Goal: Information Seeking & Learning: Find specific fact

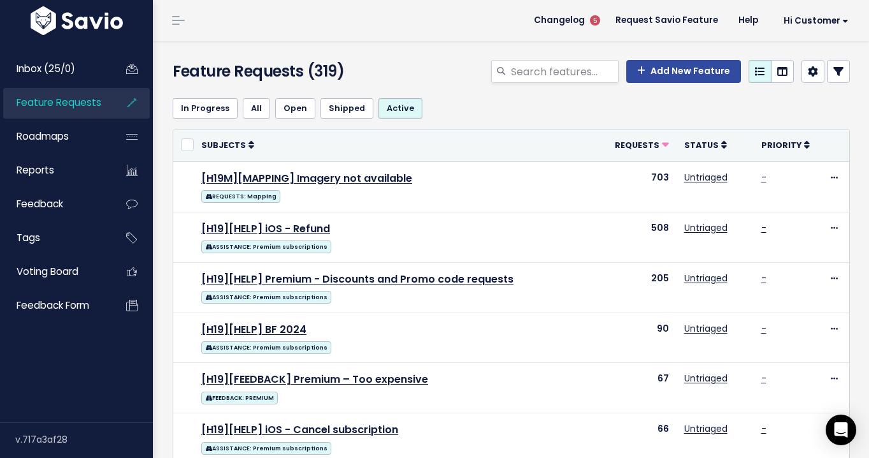
scroll to position [776, 0]
click at [534, 78] on input "search" at bounding box center [564, 71] width 109 height 23
type input "distances"
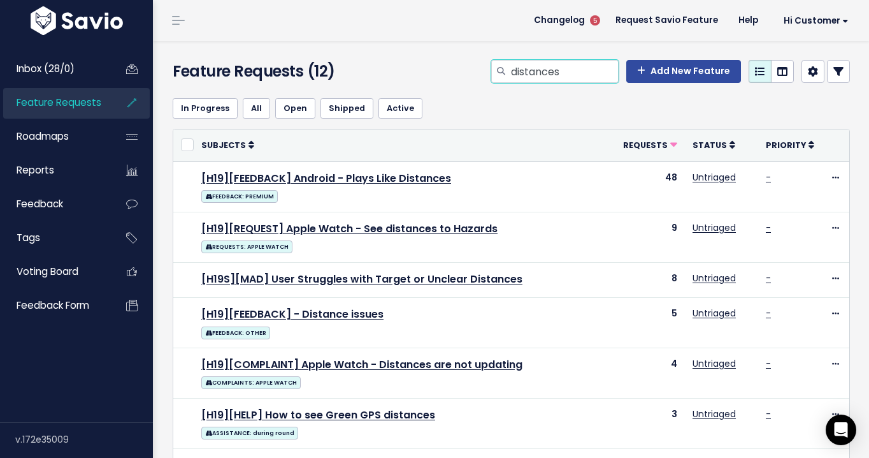
drag, startPoint x: 578, startPoint y: 74, endPoint x: 489, endPoint y: 73, distance: 89.2
click at [489, 73] on div "distances Add New Feature" at bounding box center [628, 74] width 465 height 28
type input "bug"
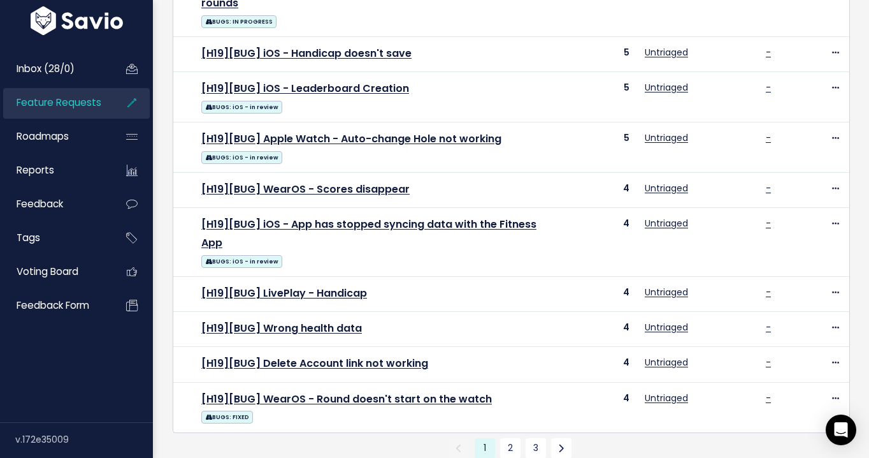
scroll to position [660, 0]
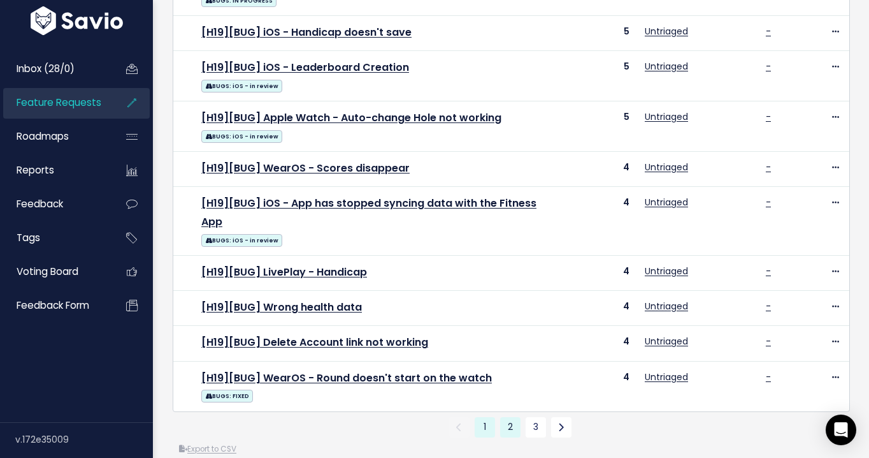
click at [507, 417] on link "2" at bounding box center [510, 427] width 20 height 20
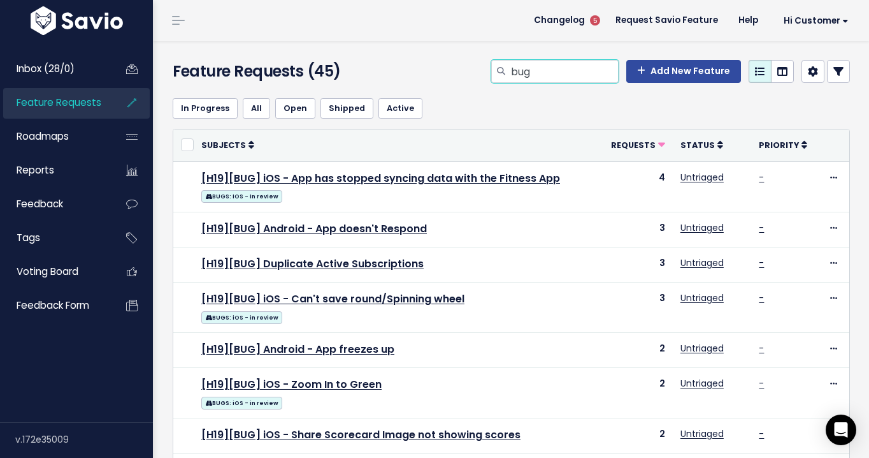
click at [558, 73] on input "bug" at bounding box center [564, 71] width 109 height 23
type input "bug distance"
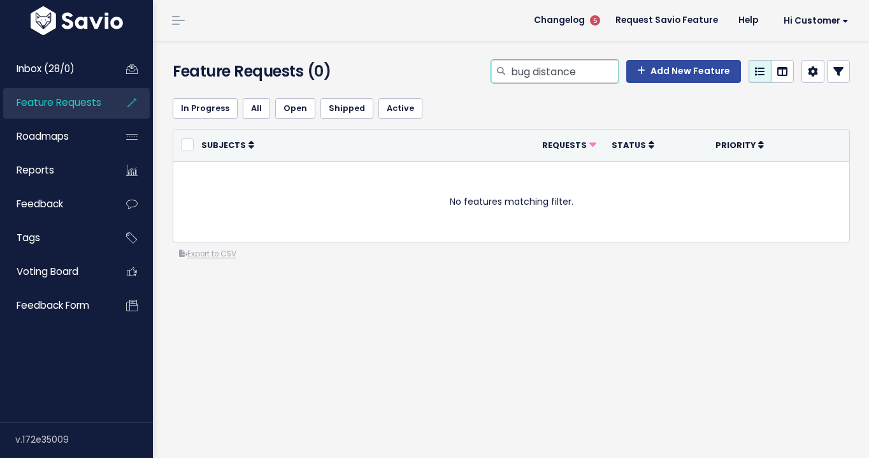
drag, startPoint x: 591, startPoint y: 61, endPoint x: 583, endPoint y: 61, distance: 7.6
click at [583, 61] on input "bug distance" at bounding box center [564, 71] width 109 height 23
drag, startPoint x: 592, startPoint y: 66, endPoint x: 540, endPoint y: 66, distance: 52.3
click at [540, 66] on input "bug distance" at bounding box center [564, 71] width 109 height 23
type input "bug android"
